Goal: Task Accomplishment & Management: Manage account settings

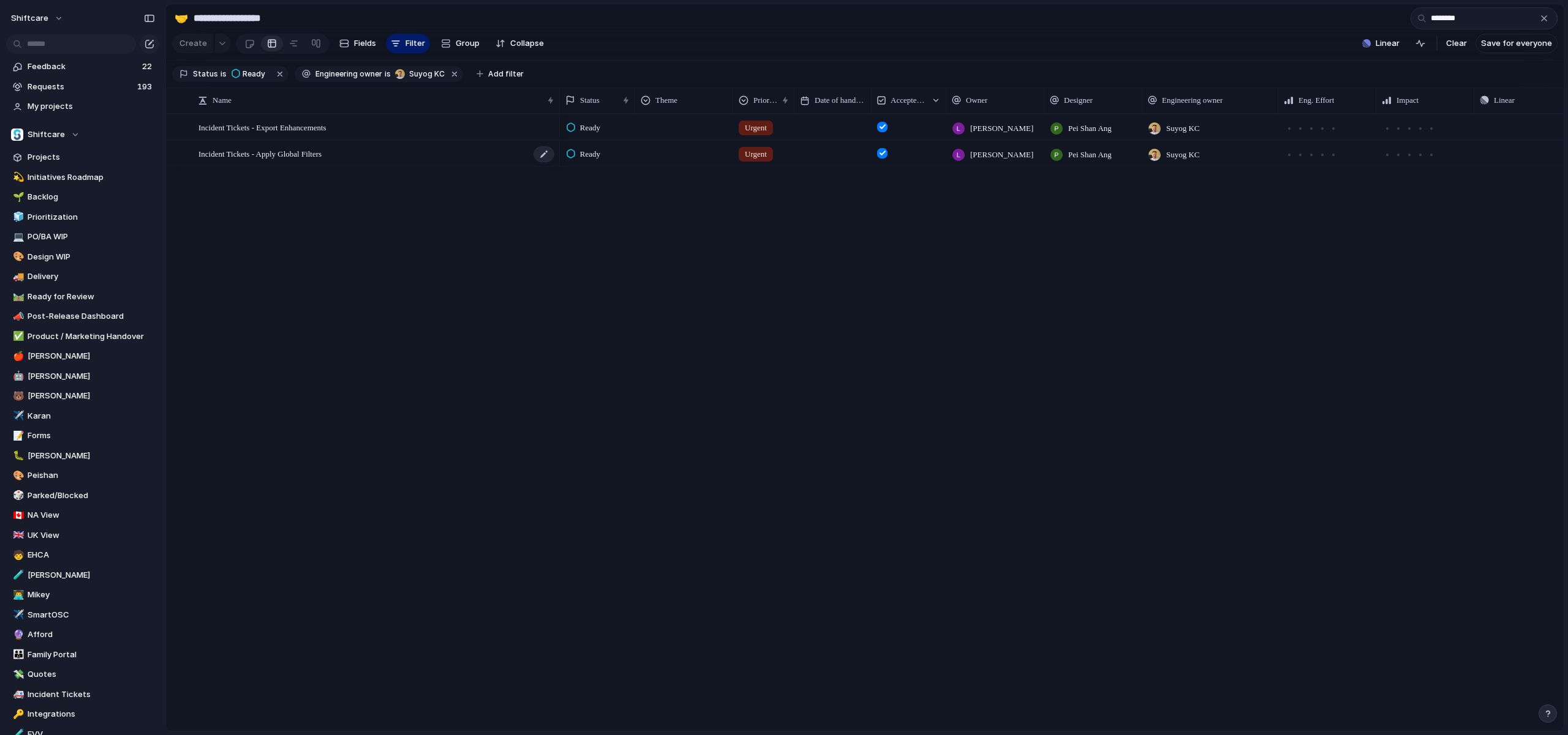
type input "********"
click at [378, 165] on div "Incident Tickets - Apply Global Filters" at bounding box center [377, 154] width 357 height 26
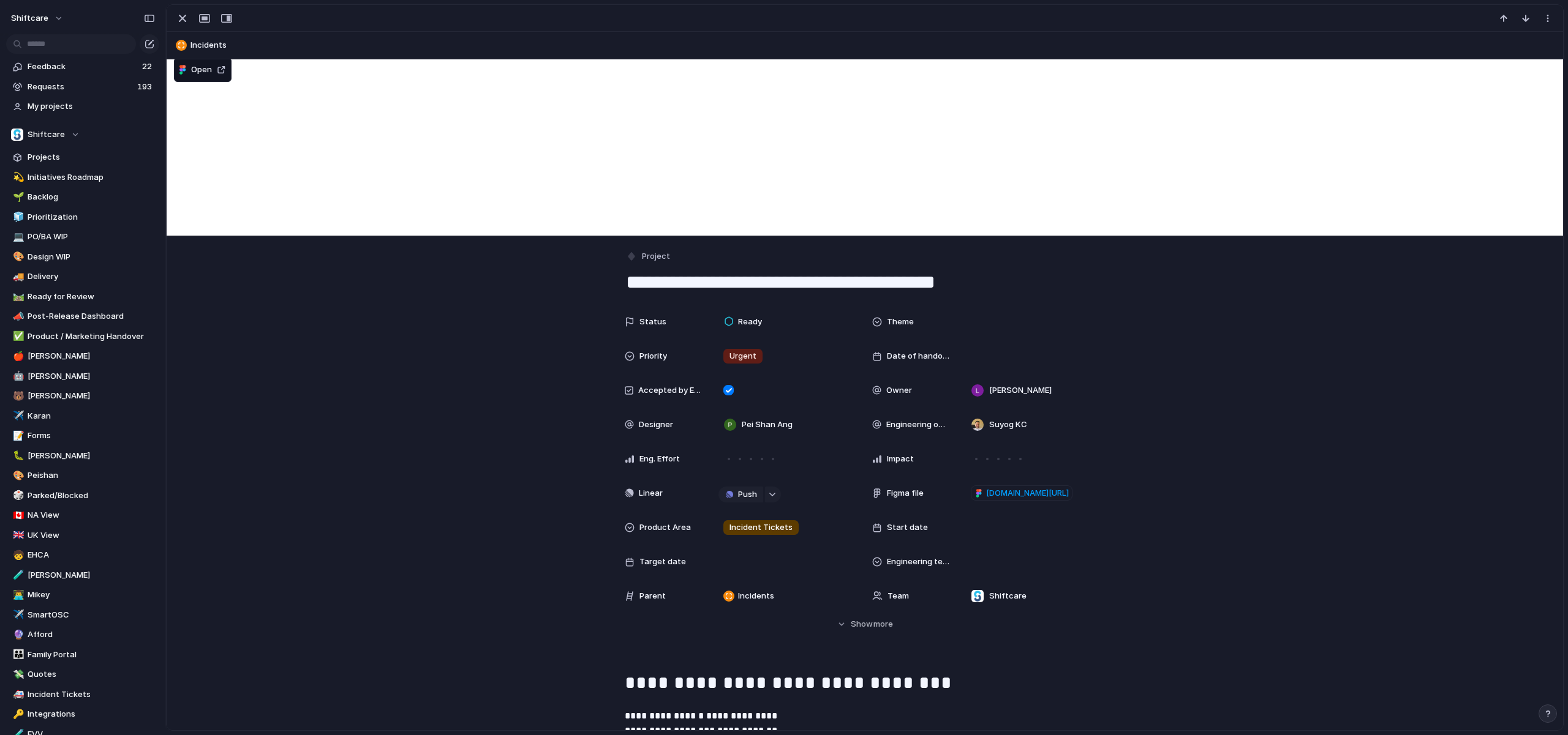
scroll to position [9, 0]
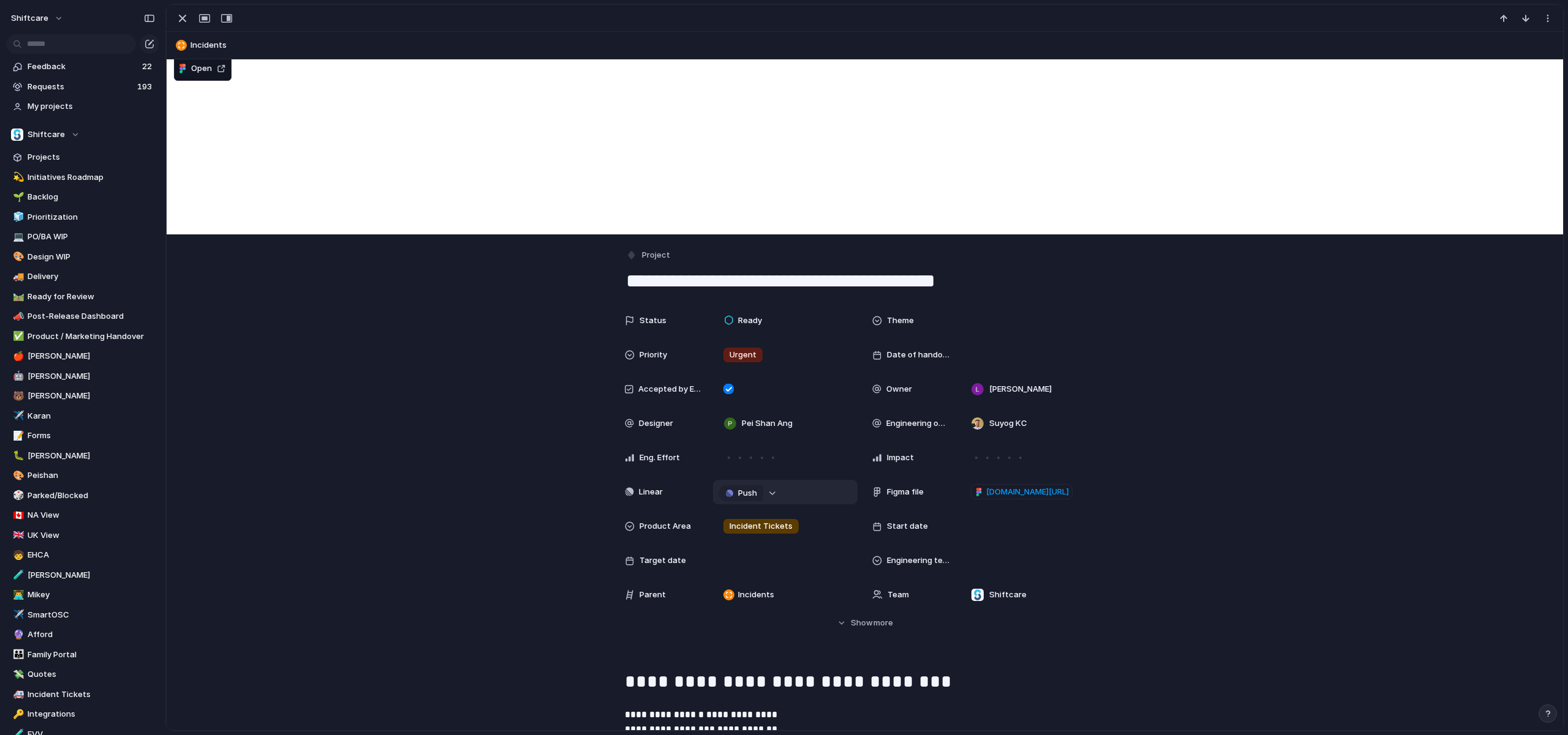
click at [774, 499] on button "button" at bounding box center [773, 494] width 16 height 16
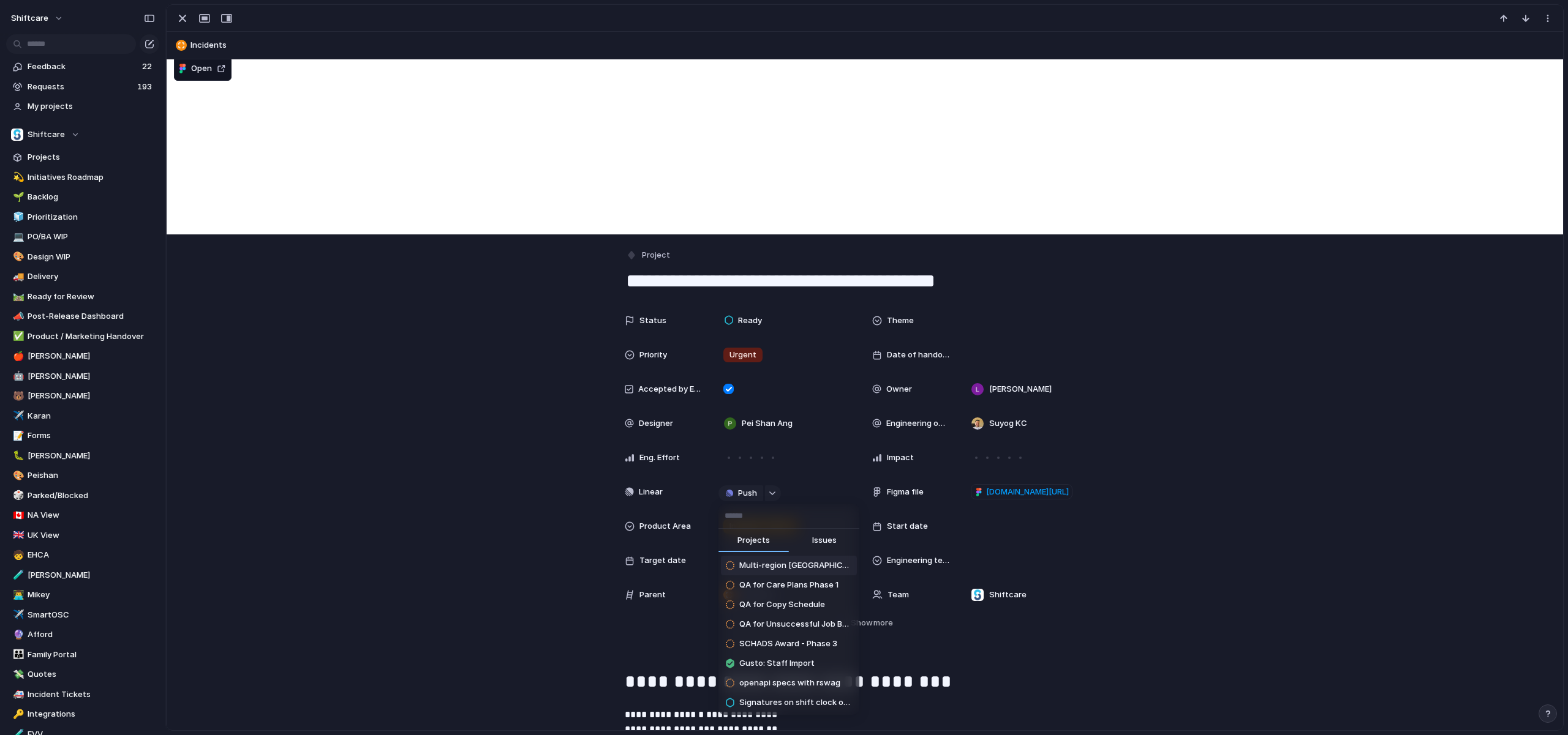
click at [741, 492] on div "Projects Issues Multi-region UK QA for Care Plans Phase 1 QA for Copy Schedule …" at bounding box center [784, 367] width 1568 height 735
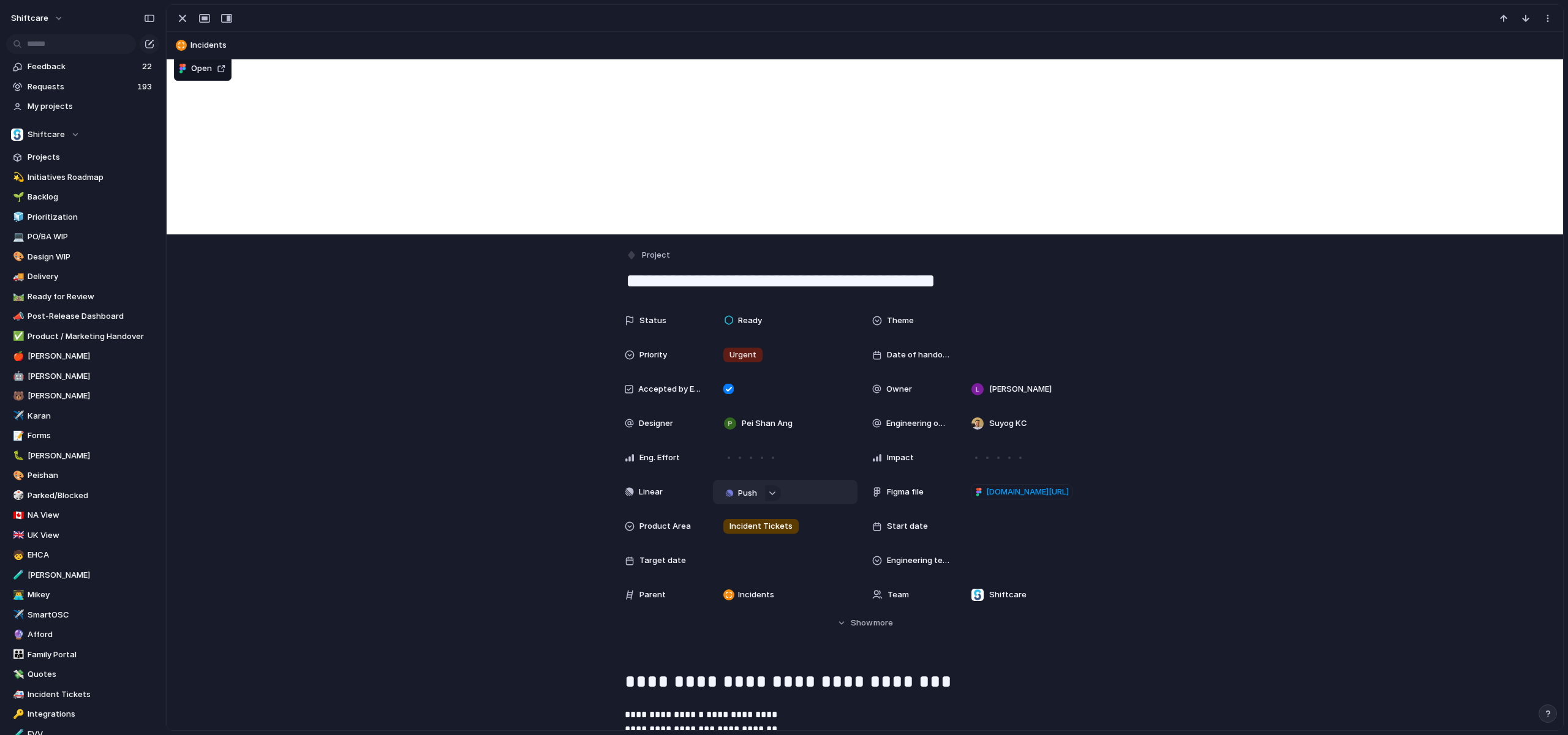
click at [746, 494] on span "Push" at bounding box center [747, 493] width 19 height 12
click at [750, 521] on li "Project" at bounding box center [743, 516] width 70 height 20
click at [447, 506] on div "Status Ready Theme Priority Urgent Date of handover Accepted by Engineering Own…" at bounding box center [865, 468] width 1367 height 321
click at [1408, 440] on div "Status Ready Theme Priority Urgent Date of handover Accepted by Engineering Own…" at bounding box center [865, 468] width 1367 height 321
click at [777, 496] on span "Incident Tickets - Apply Global Filters" at bounding box center [785, 492] width 81 height 12
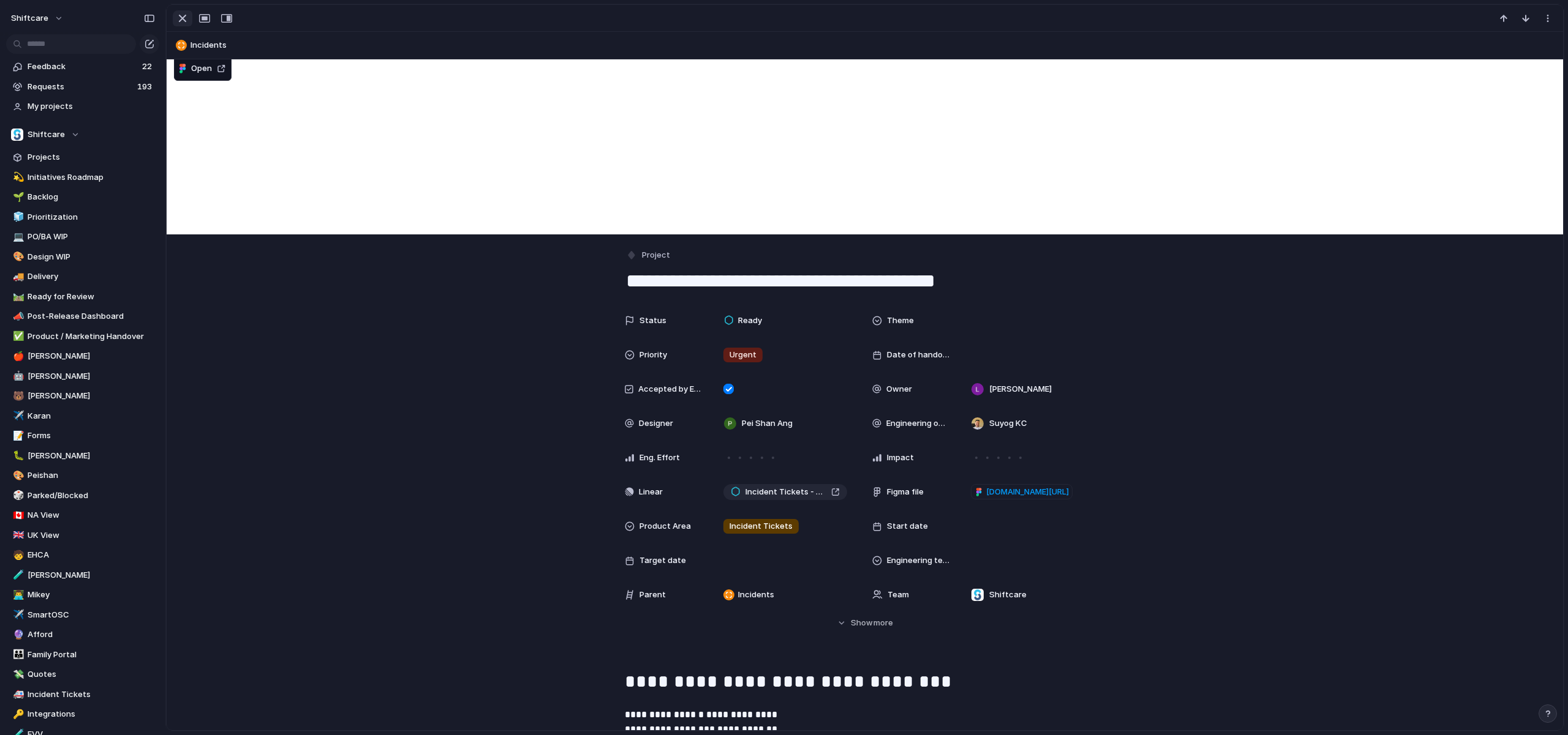
click at [188, 19] on div "button" at bounding box center [182, 18] width 15 height 15
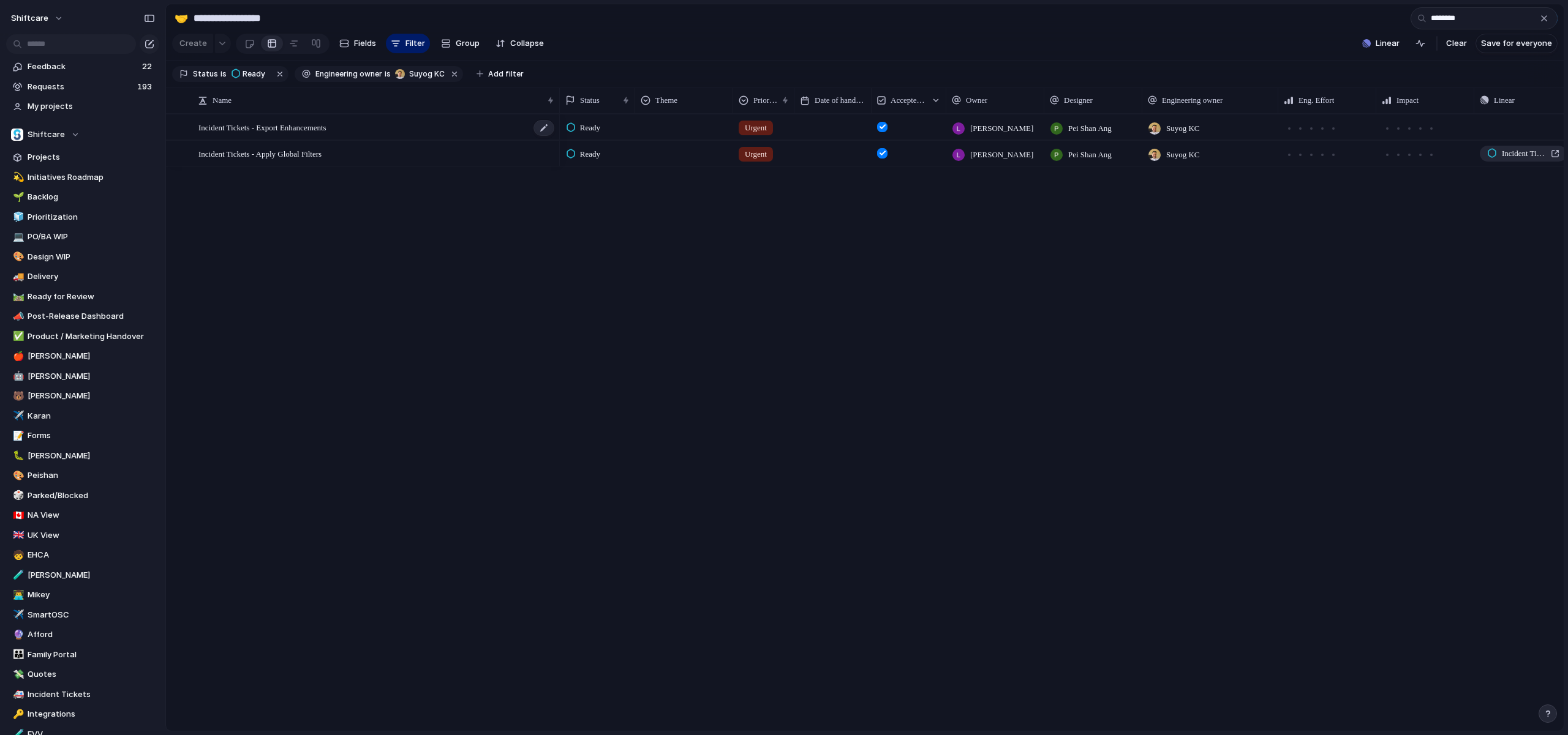
click at [351, 128] on div "Incident Tickets - Export Enhancements" at bounding box center [377, 128] width 357 height 26
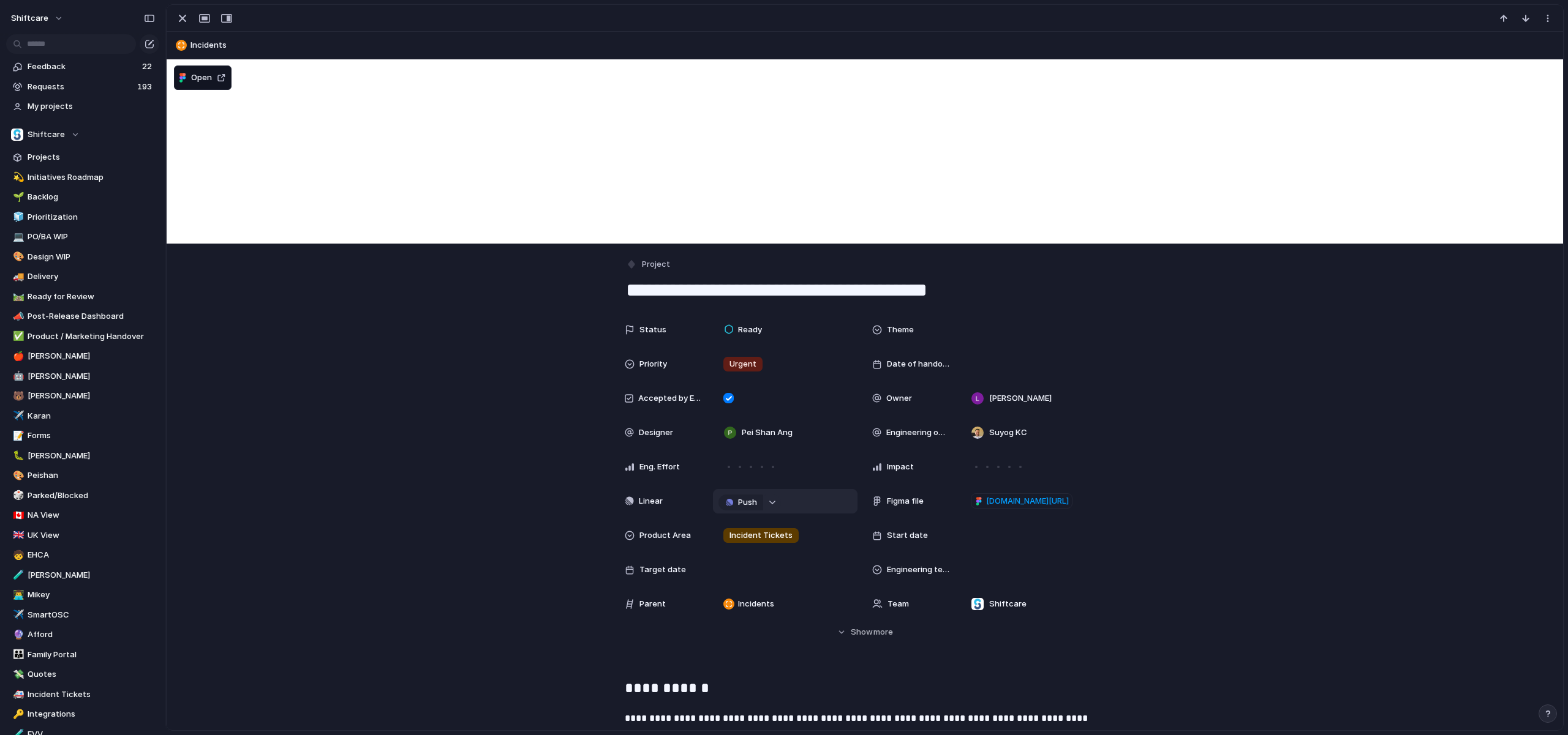
click at [774, 500] on div "button" at bounding box center [772, 502] width 9 height 5
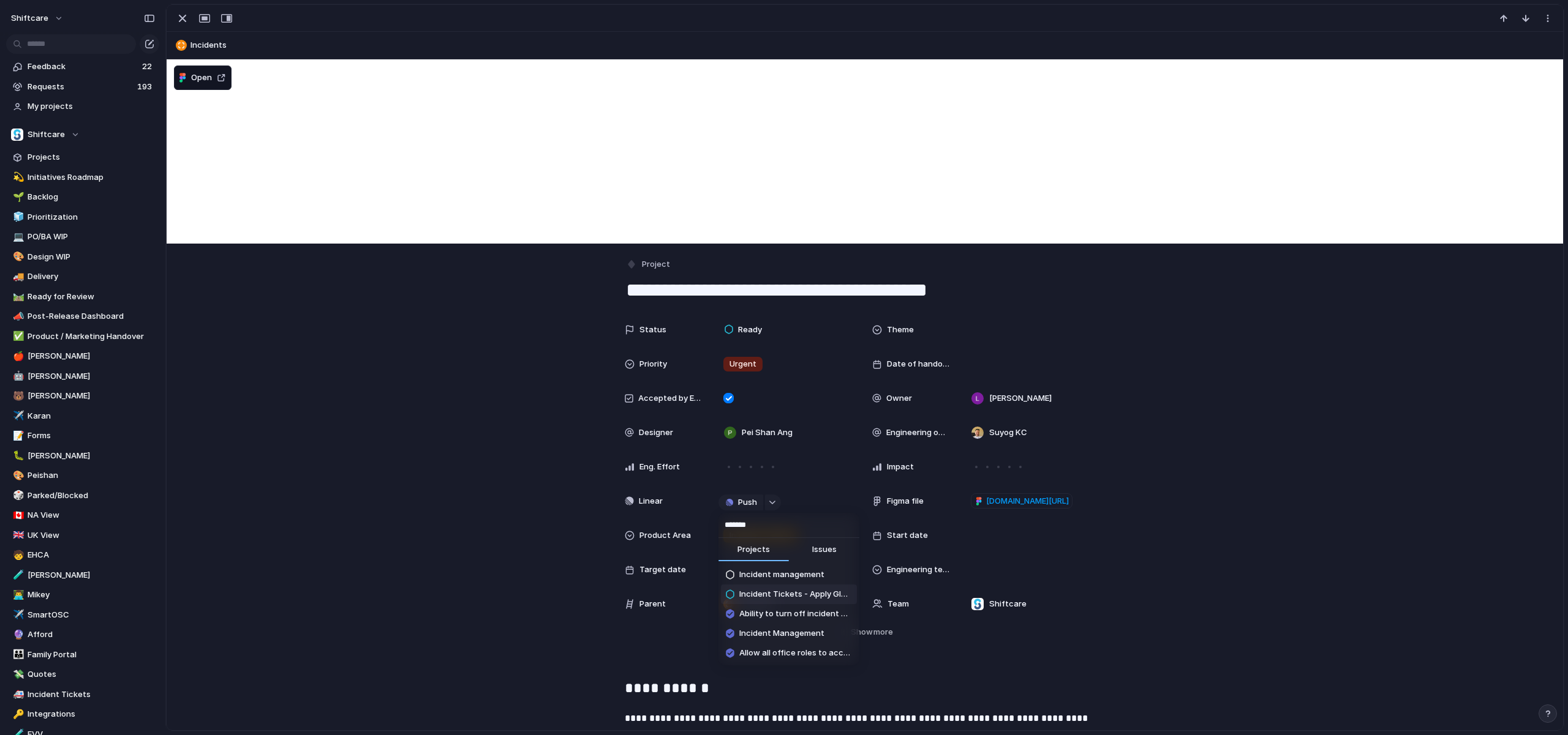
type input "*******"
click at [799, 598] on span "Incident Tickets - Apply Global Filters" at bounding box center [795, 594] width 113 height 12
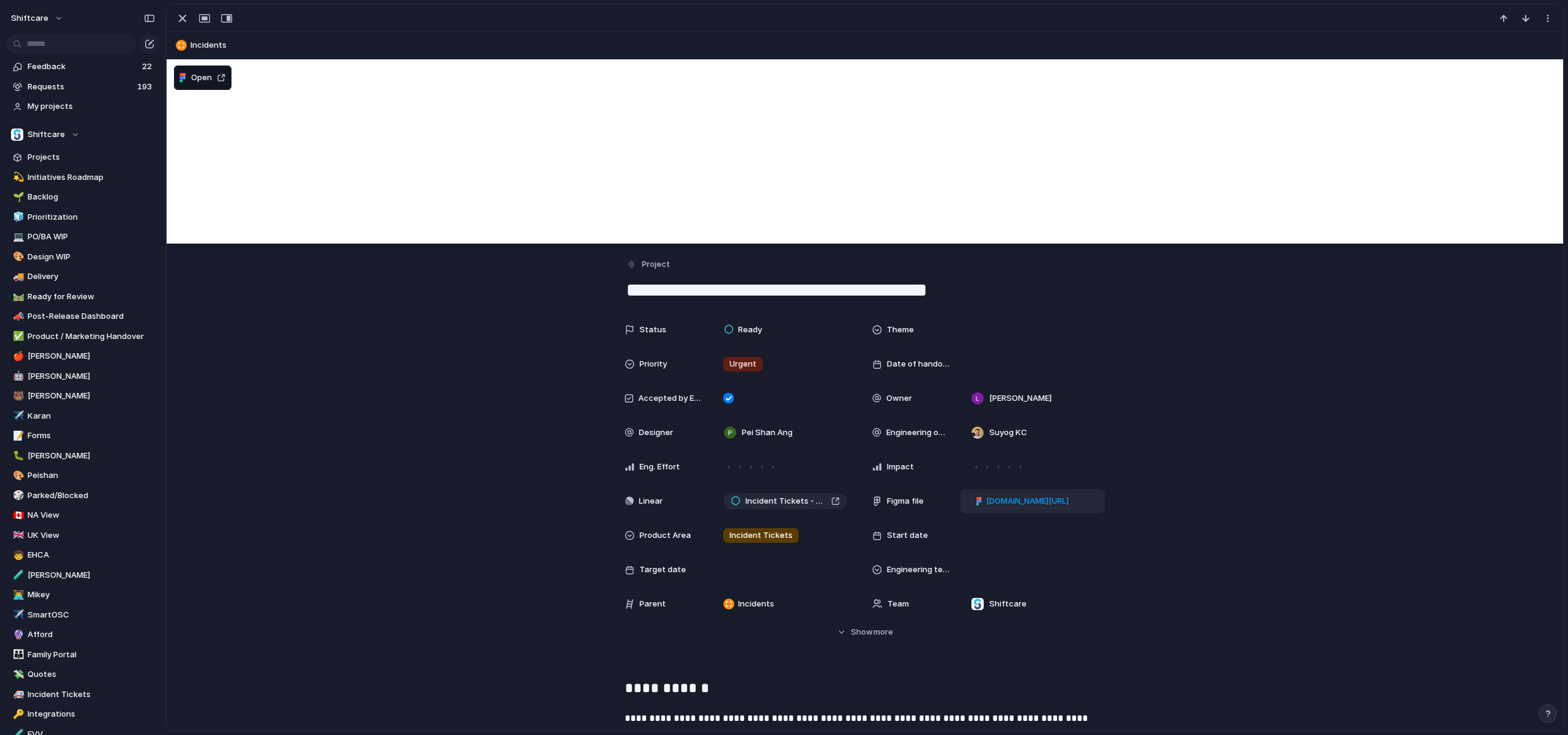
click at [1061, 503] on span "[DOMAIN_NAME][URL]" at bounding box center [1027, 501] width 82 height 12
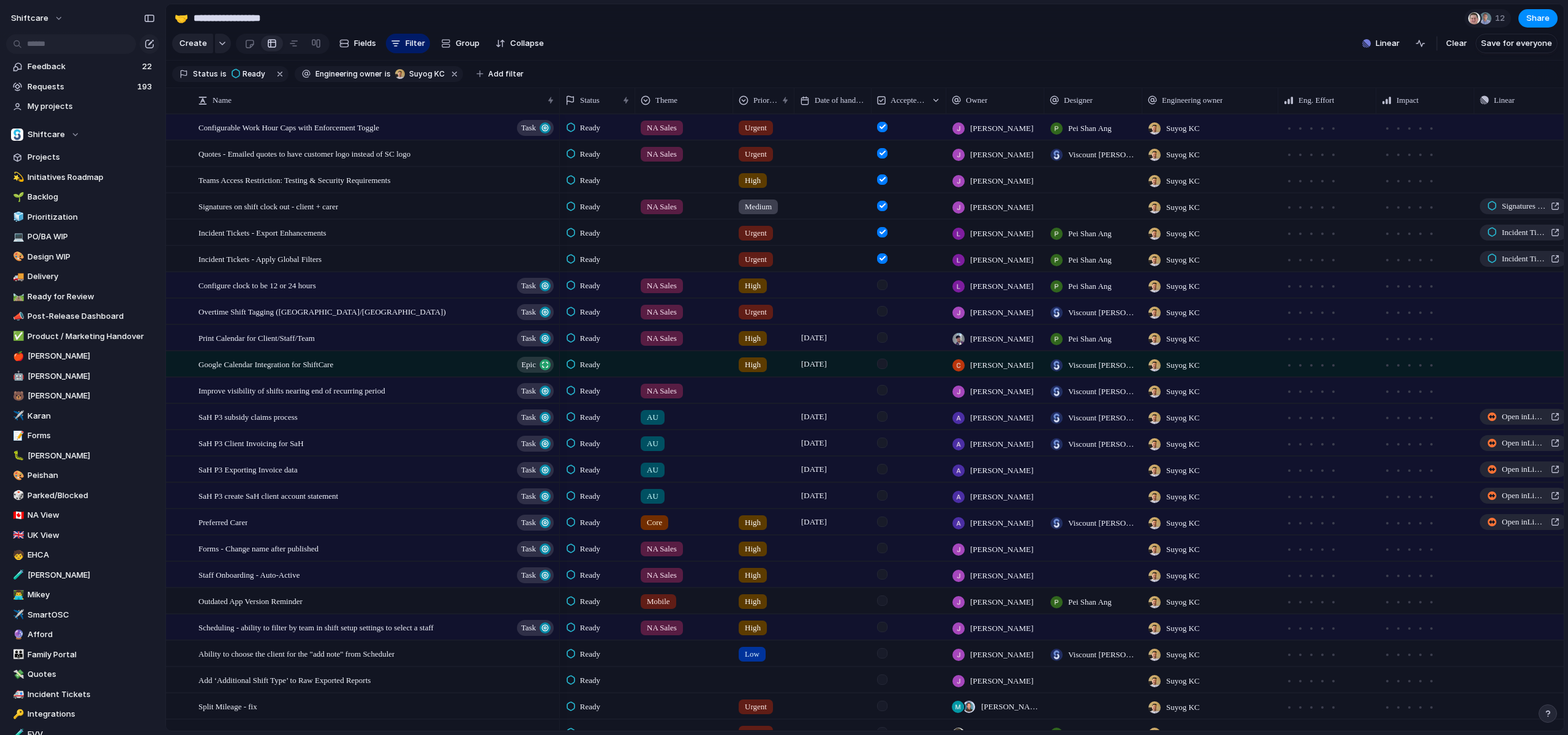
click at [479, 14] on div "Impact Design ready Eng. Effort Priority Owner Customer Theme Category Product …" at bounding box center [784, 367] width 1568 height 735
click at [598, 78] on section "Status is Ready Engineering owner is Suyog KC Add filter" at bounding box center [864, 75] width 1397 height 27
click at [247, 76] on span "Ready" at bounding box center [253, 74] width 23 height 11
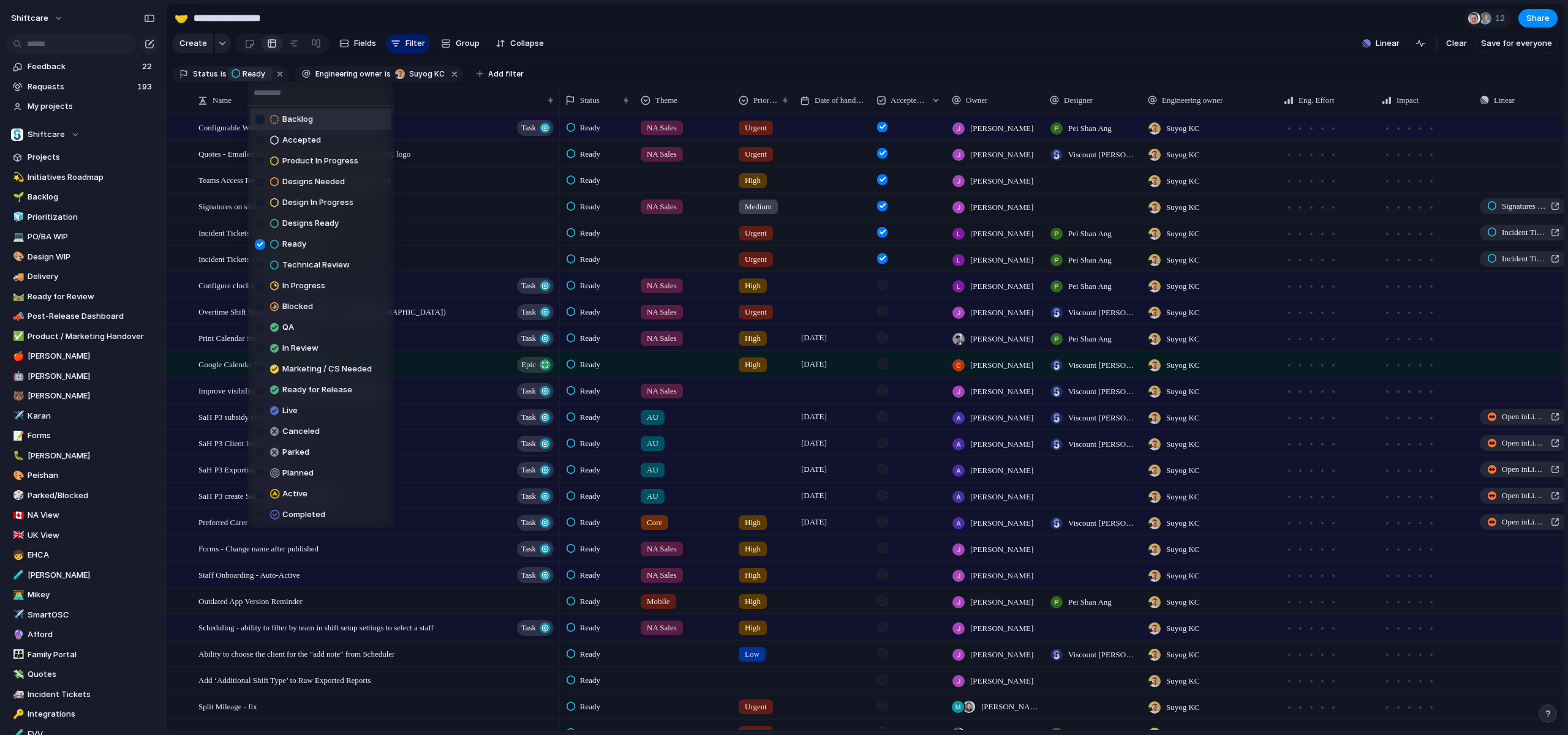
click at [313, 123] on li "Backlog" at bounding box center [320, 119] width 141 height 21
click at [292, 136] on span "Accepted" at bounding box center [301, 140] width 38 height 12
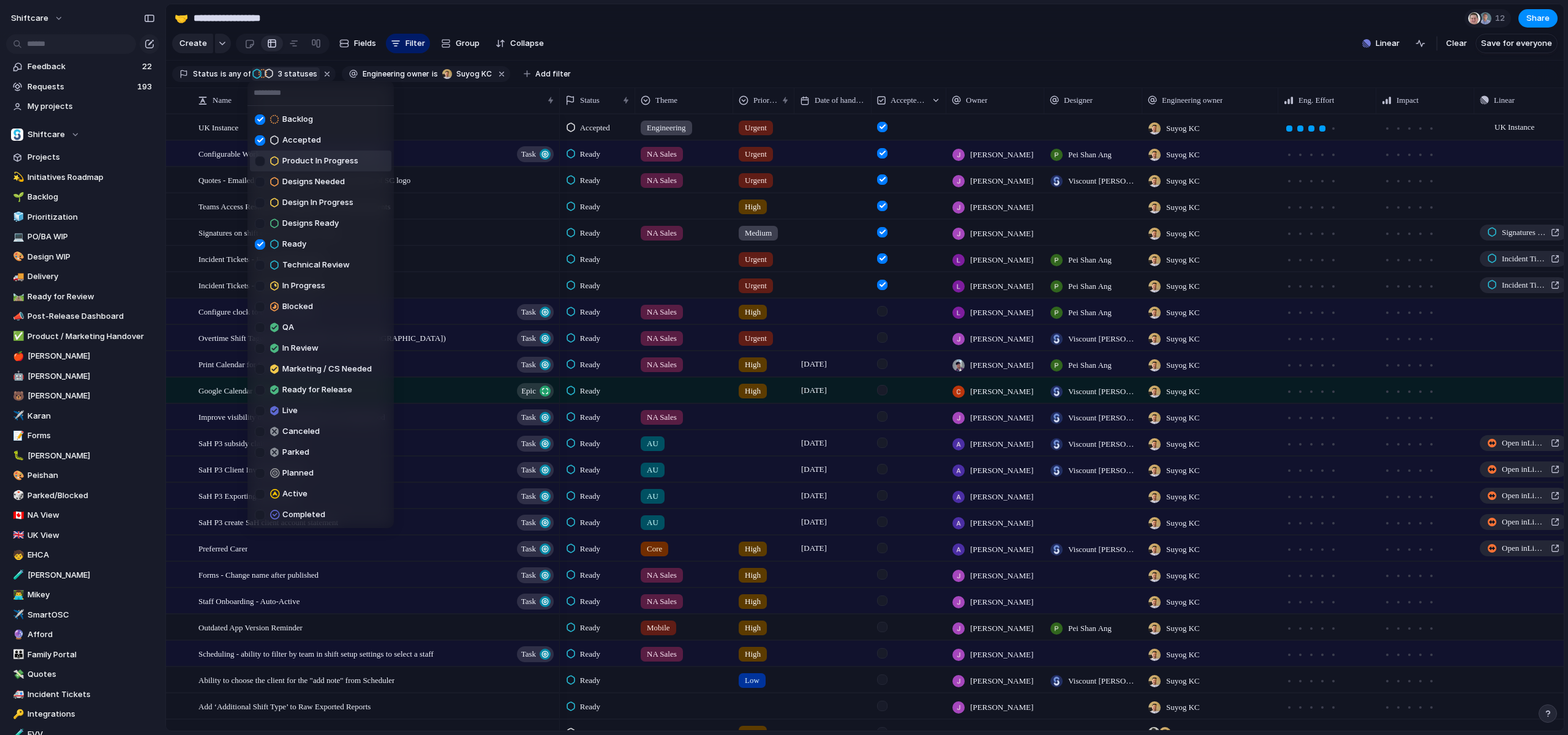
click at [290, 158] on span "Product In Progress" at bounding box center [320, 161] width 76 height 12
click at [289, 182] on span "Designs Needed" at bounding box center [314, 182] width 63 height 12
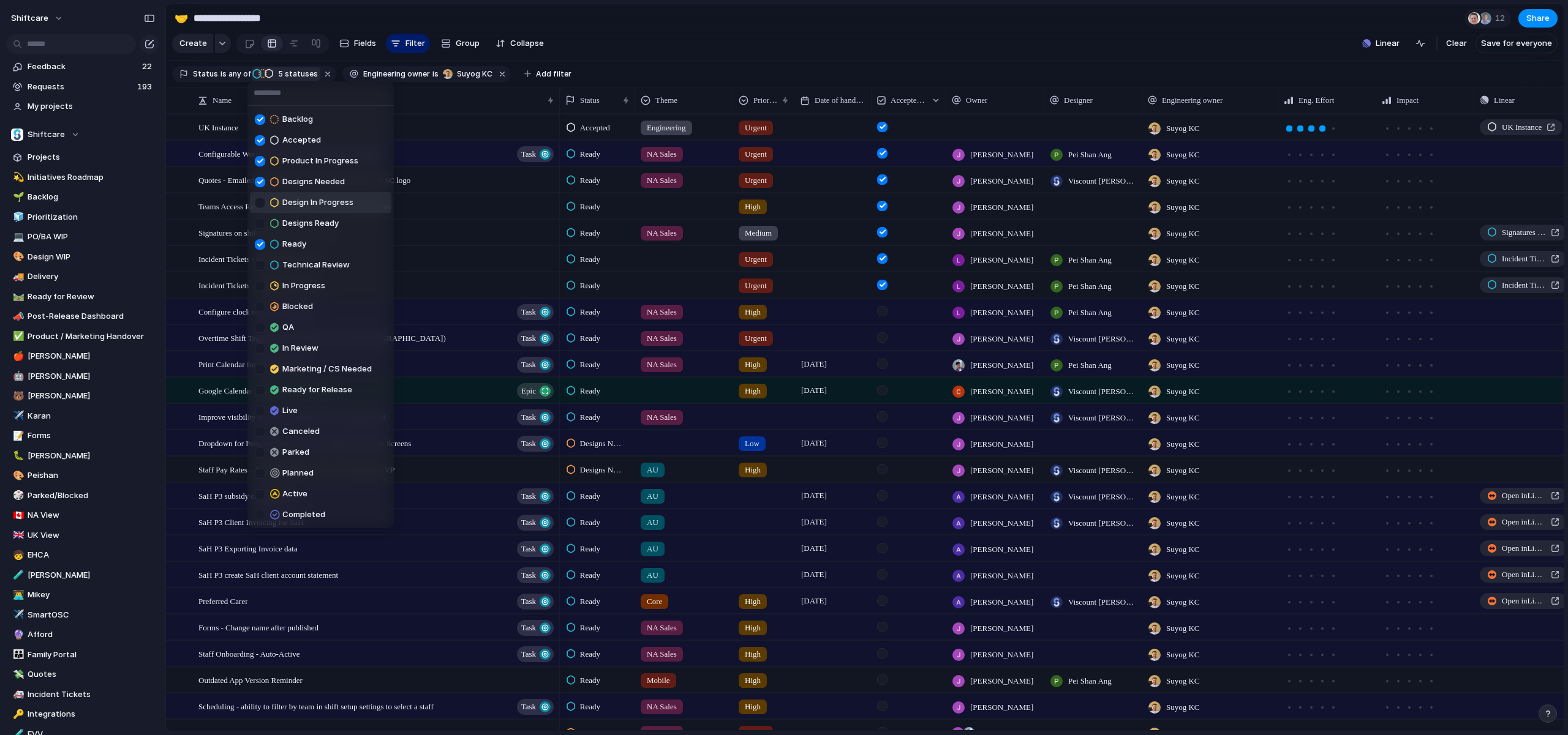
click at [289, 197] on span "Design In Progress" at bounding box center [318, 202] width 71 height 12
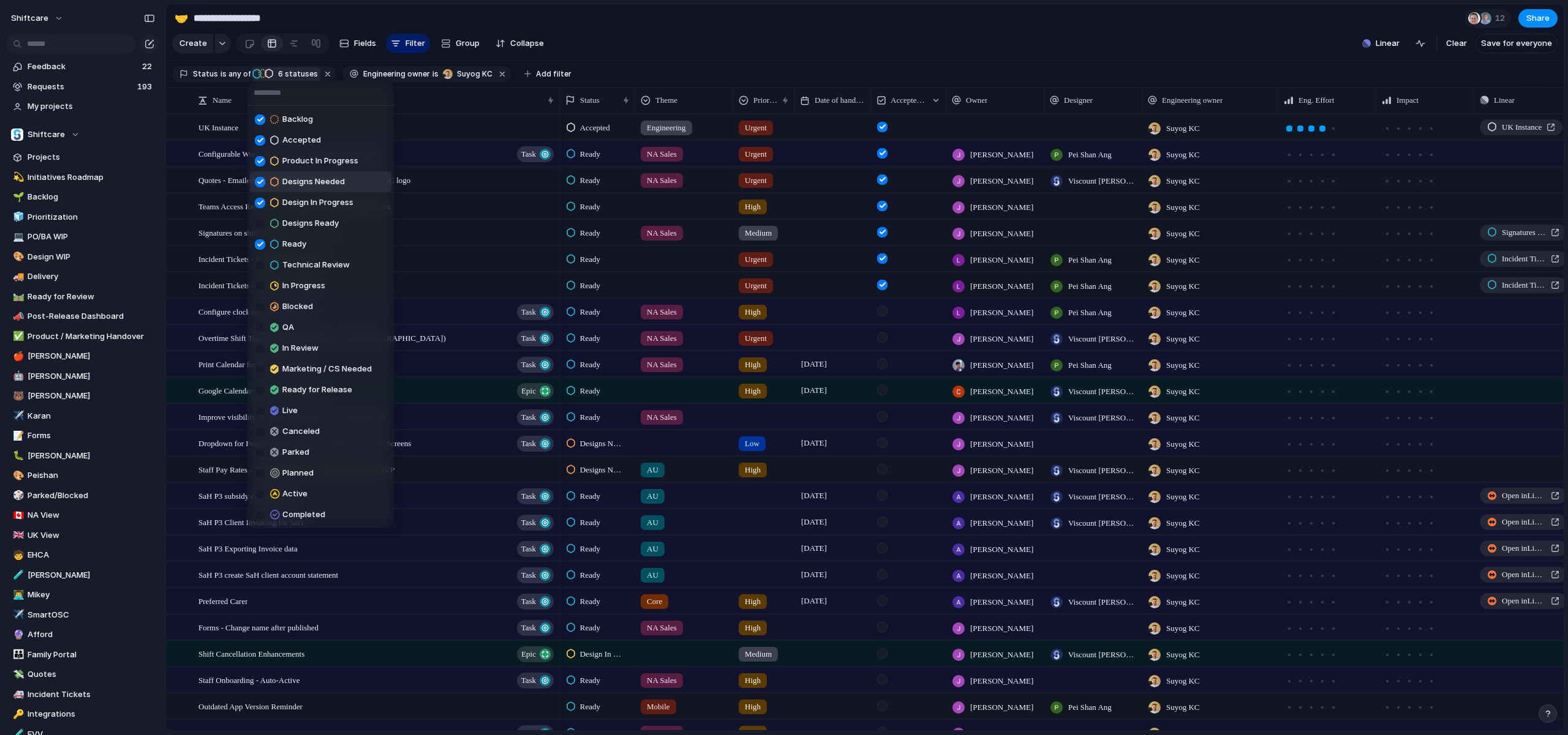
click at [289, 183] on span "Designs Needed" at bounding box center [314, 182] width 63 height 12
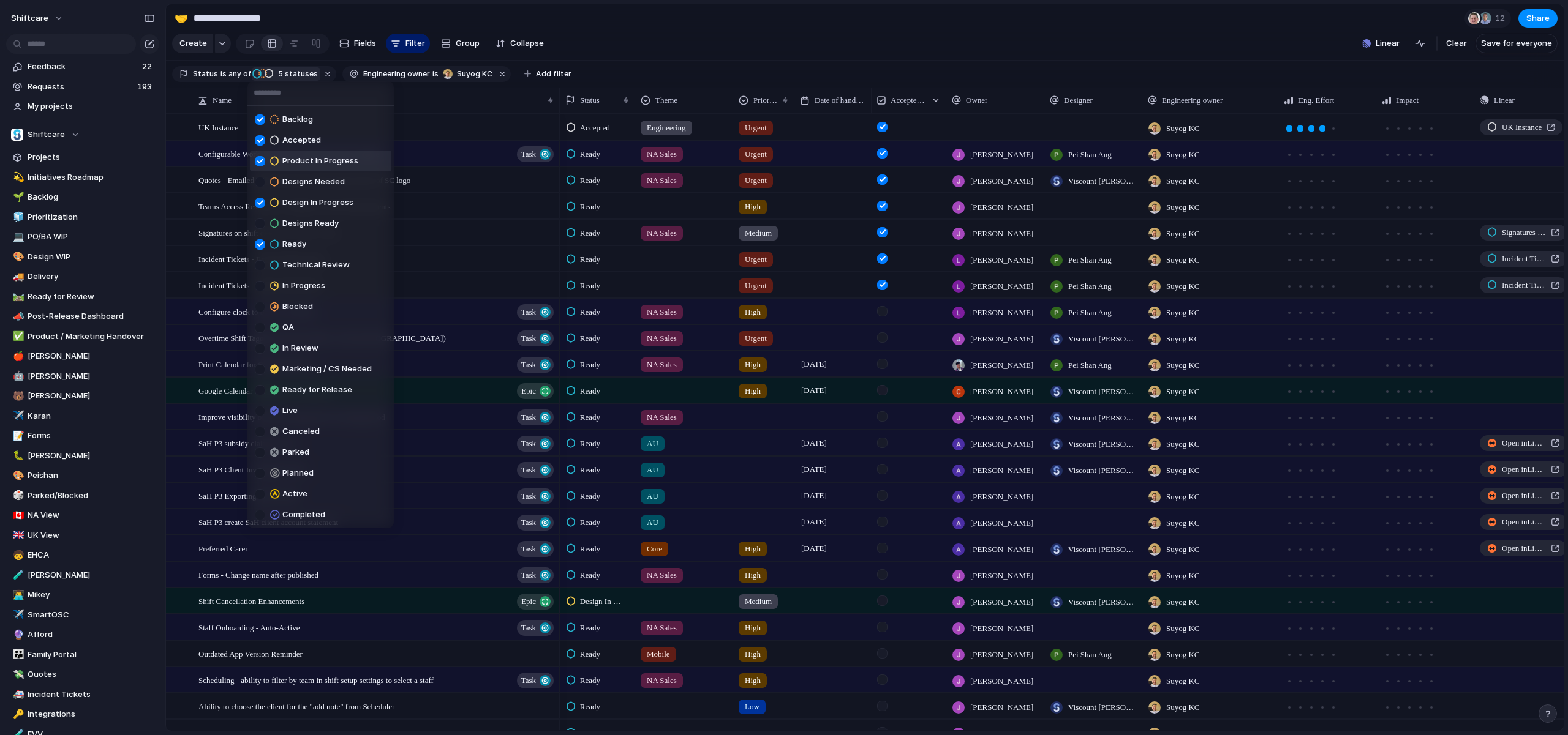
click at [292, 159] on span "Product In Progress" at bounding box center [320, 161] width 76 height 12
click at [298, 140] on span "Accepted" at bounding box center [301, 140] width 38 height 12
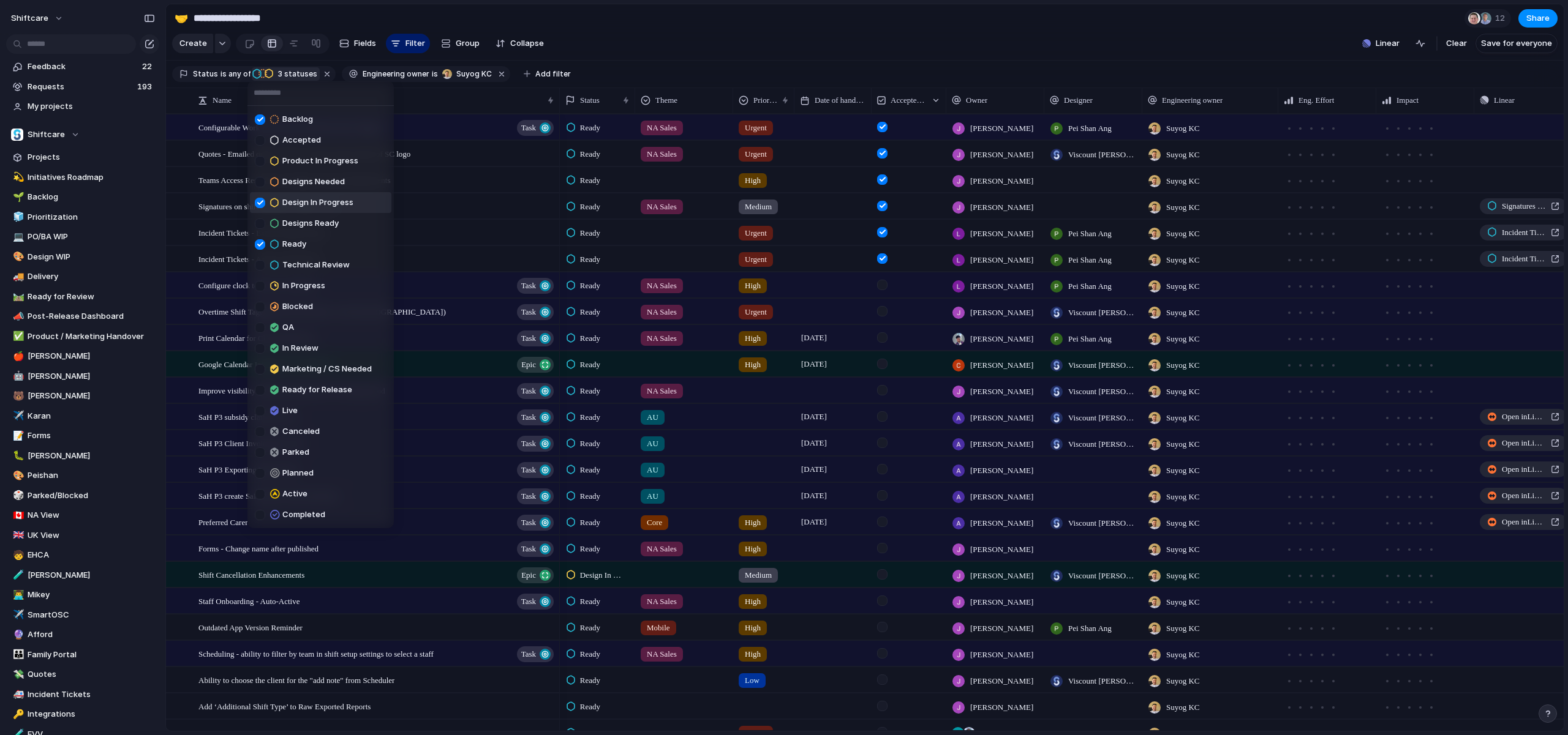
click at [281, 197] on div at bounding box center [275, 202] width 11 height 15
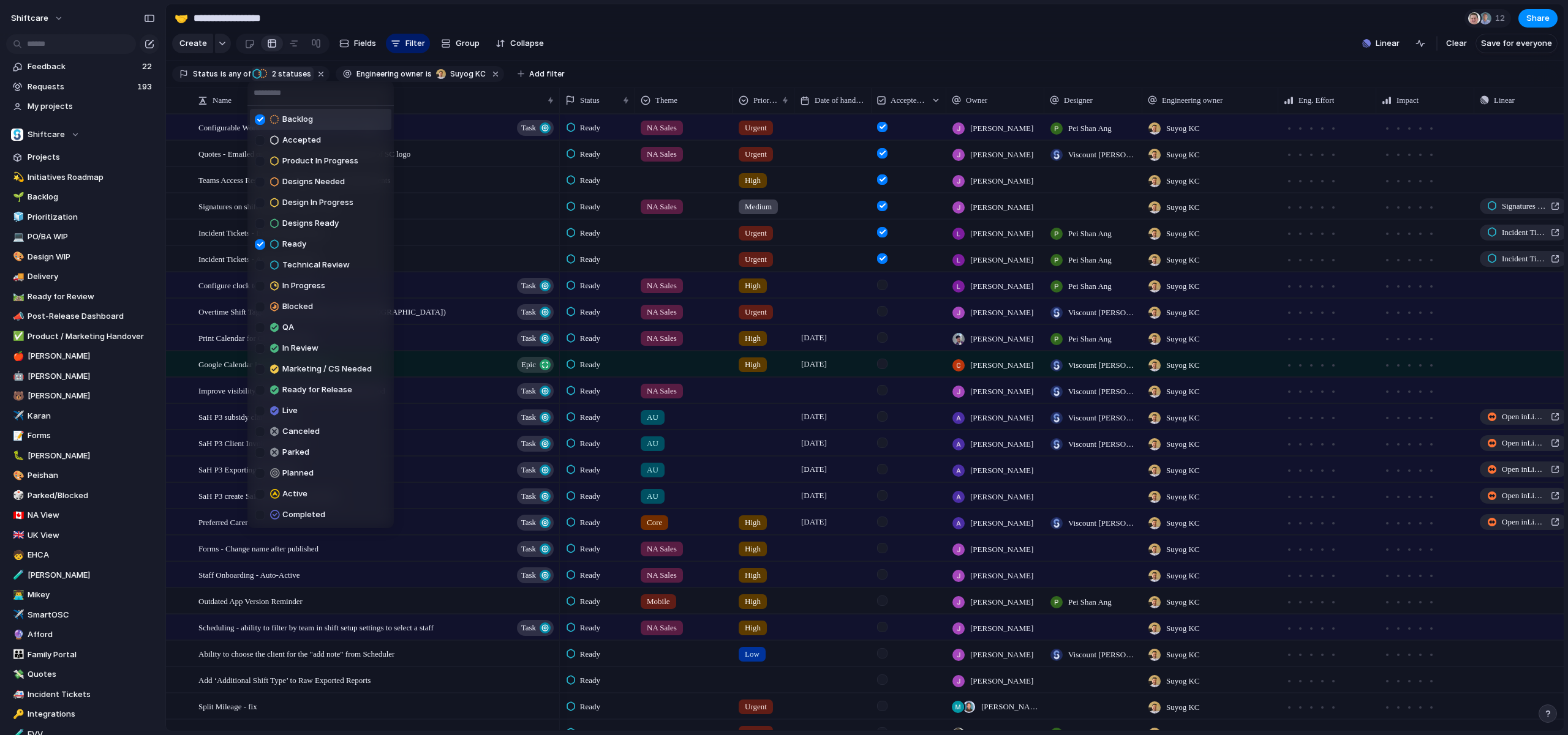
click at [293, 125] on span "Backlog" at bounding box center [297, 119] width 30 height 12
click at [693, 43] on div "Backlog Accepted Product In Progress Designs Needed Design In Progress Designs …" at bounding box center [784, 367] width 1568 height 735
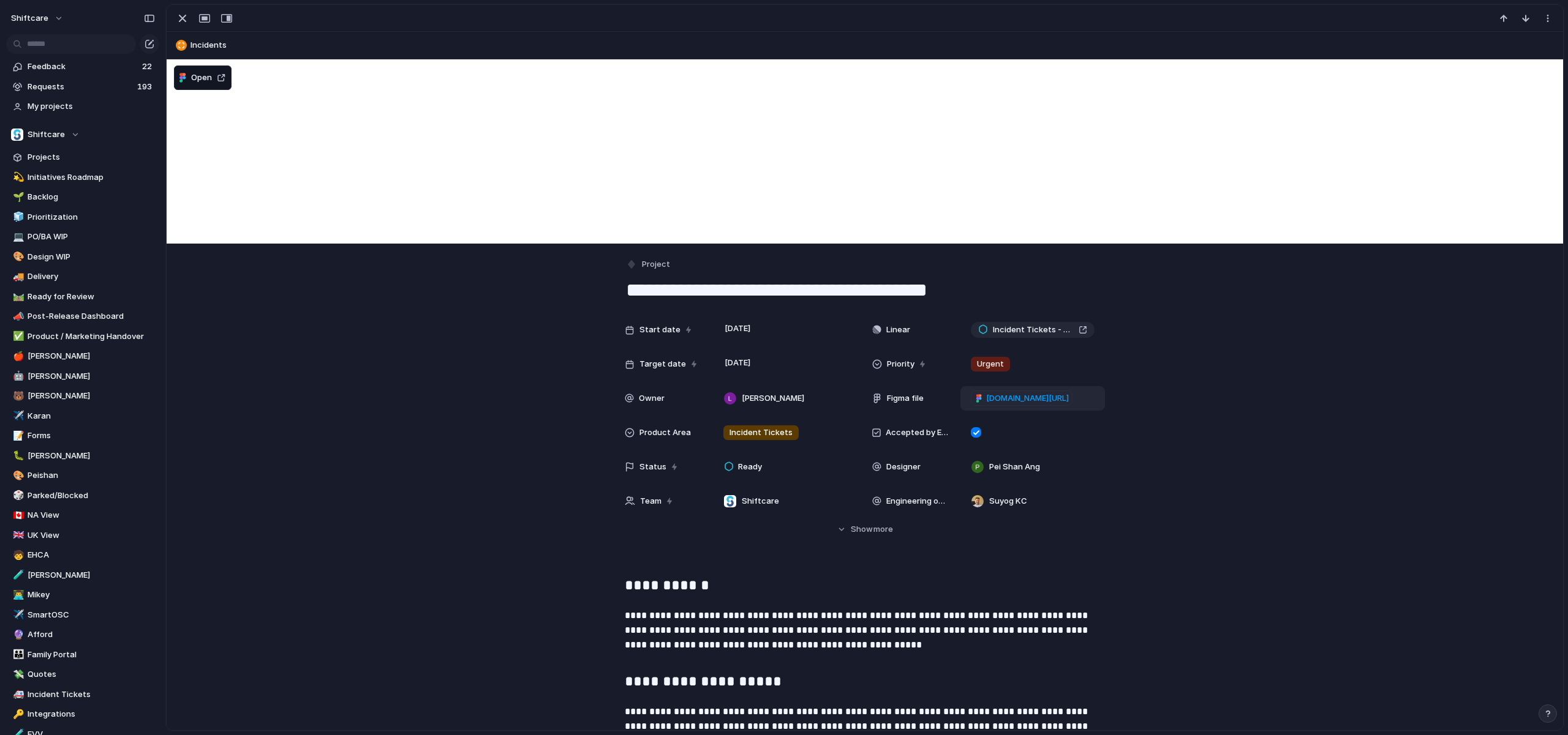
click at [1044, 399] on span "[DOMAIN_NAME][URL]" at bounding box center [1027, 398] width 82 height 12
